Goal: Find specific page/section: Find specific page/section

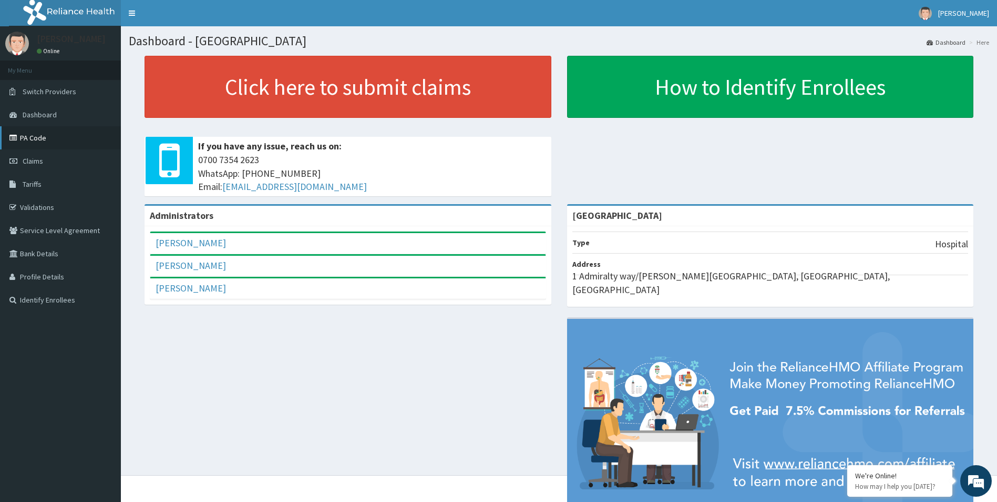
click at [35, 135] on link "PA Code" at bounding box center [60, 137] width 121 height 23
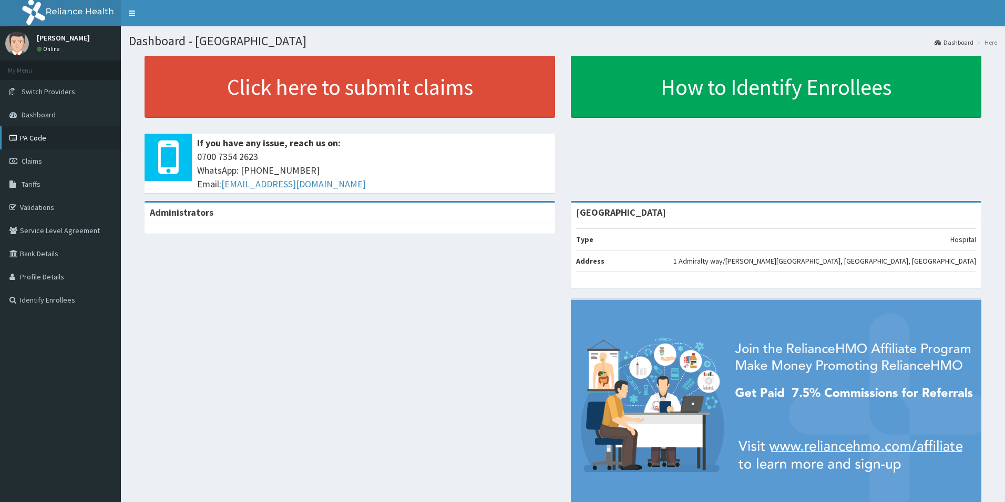
click at [37, 132] on link "PA Code" at bounding box center [60, 137] width 121 height 23
